Goal: Navigation & Orientation: Find specific page/section

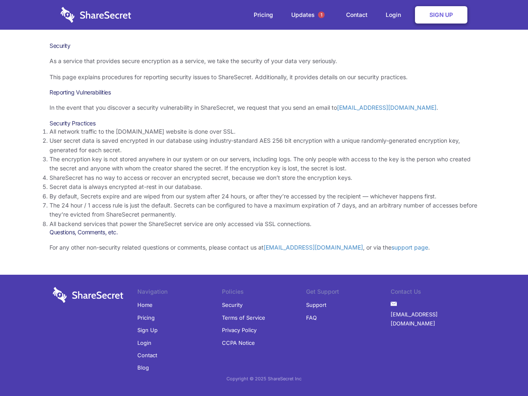
click at [264, 198] on li "By default, Secrets expire and are wiped from our system after 24 hours, or aft…" at bounding box center [264, 196] width 429 height 9
click at [321, 15] on span "1" at bounding box center [321, 15] width 7 height 7
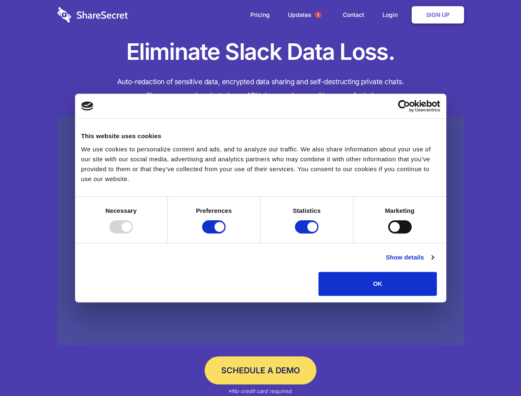
click at [133, 234] on div at bounding box center [121, 226] width 24 height 13
click at [226, 234] on input "Preferences" at bounding box center [214, 226] width 24 height 13
checkbox input "false"
click at [308, 234] on input "Statistics" at bounding box center [307, 226] width 24 height 13
checkbox input "false"
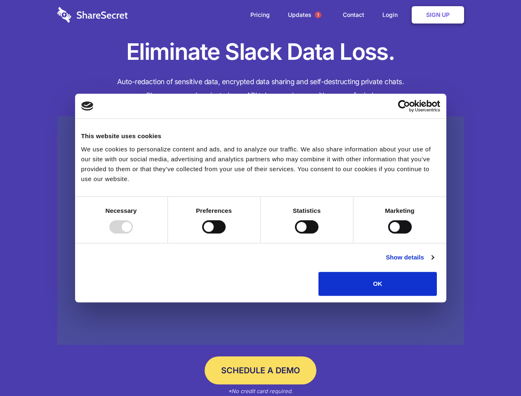
click at [388, 234] on input "Marketing" at bounding box center [400, 226] width 24 height 13
checkbox input "true"
click at [434, 262] on link "Show details" at bounding box center [410, 258] width 48 height 10
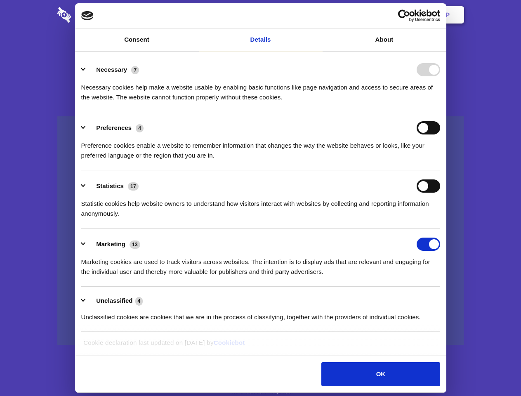
click at [440, 112] on li "Necessary 7 Necessary cookies help make a website usable by enabling basic func…" at bounding box center [260, 83] width 359 height 58
click at [318, 15] on span "1" at bounding box center [318, 15] width 7 height 7
